Goal: Information Seeking & Learning: Learn about a topic

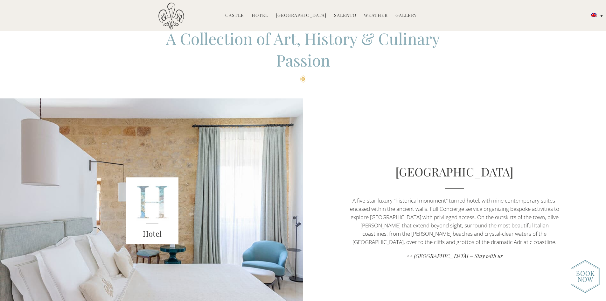
scroll to position [223, 0]
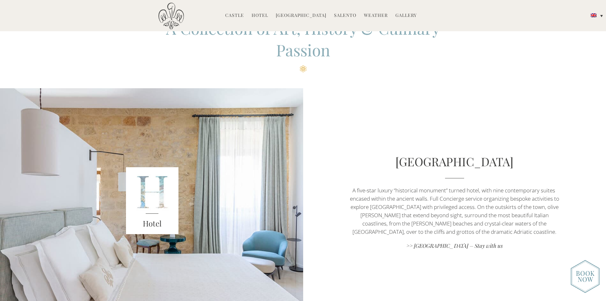
click at [590, 275] on img at bounding box center [585, 276] width 29 height 33
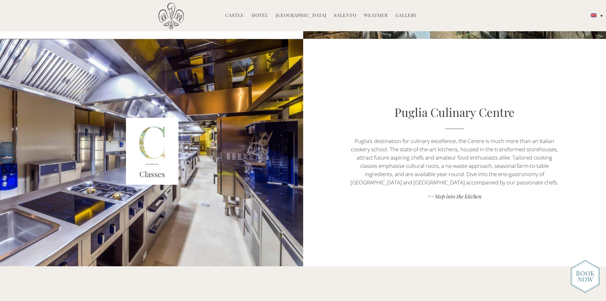
scroll to position [700, 0]
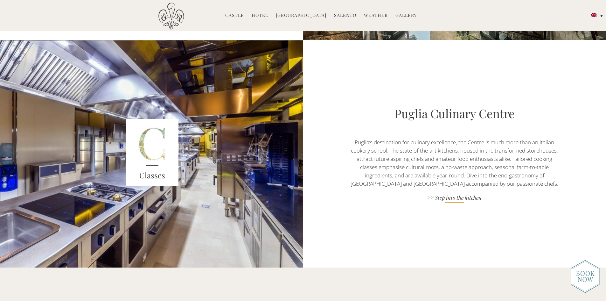
click at [459, 196] on link ">> Step into the kitchen" at bounding box center [455, 198] width 212 height 9
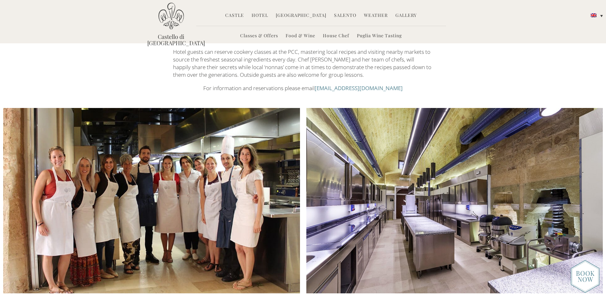
scroll to position [637, 0]
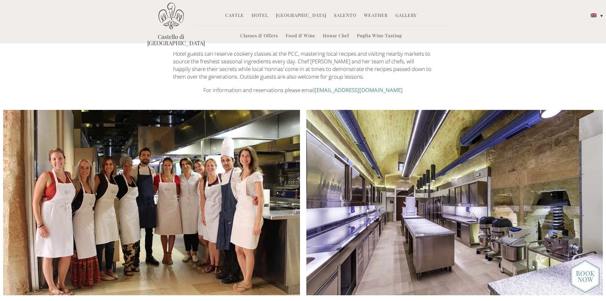
click at [236, 14] on link "Castle" at bounding box center [234, 15] width 19 height 7
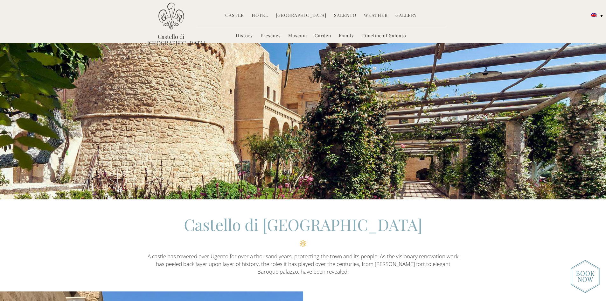
scroll to position [255, 0]
